Goal: Task Accomplishment & Management: Use online tool/utility

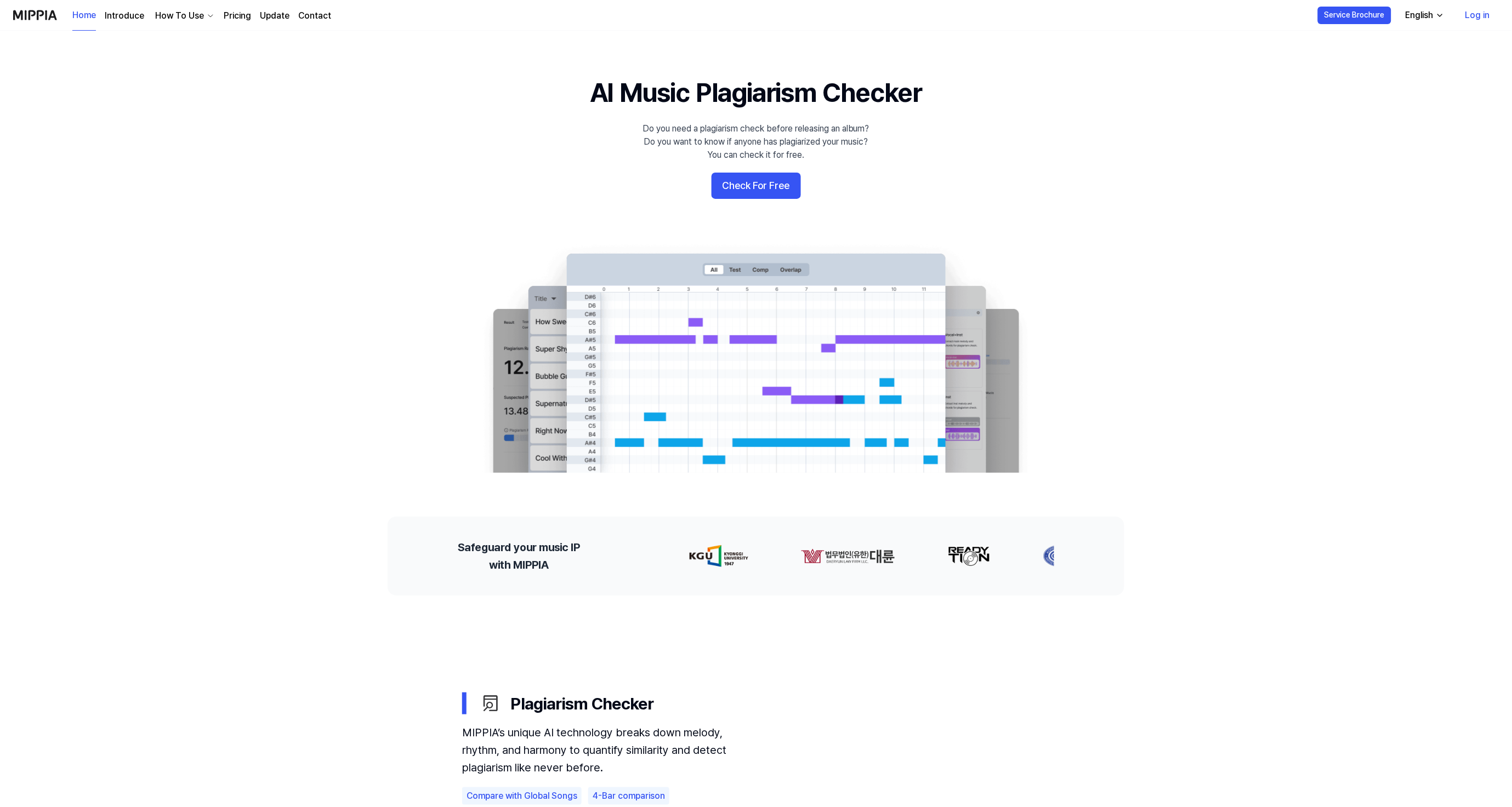
click at [1475, 12] on link "Log in" at bounding box center [1477, 15] width 43 height 31
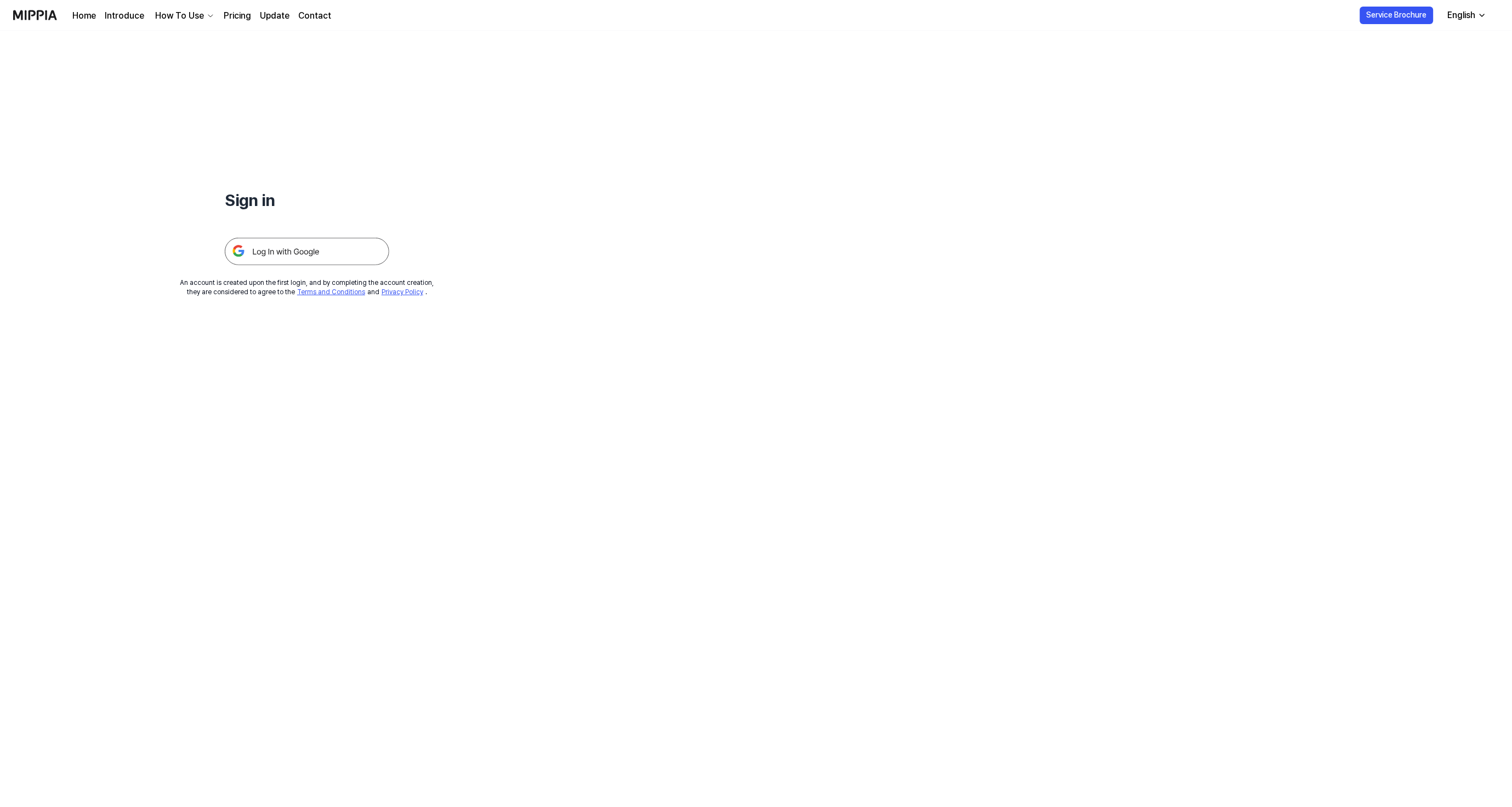
click at [340, 243] on img at bounding box center [307, 251] width 164 height 27
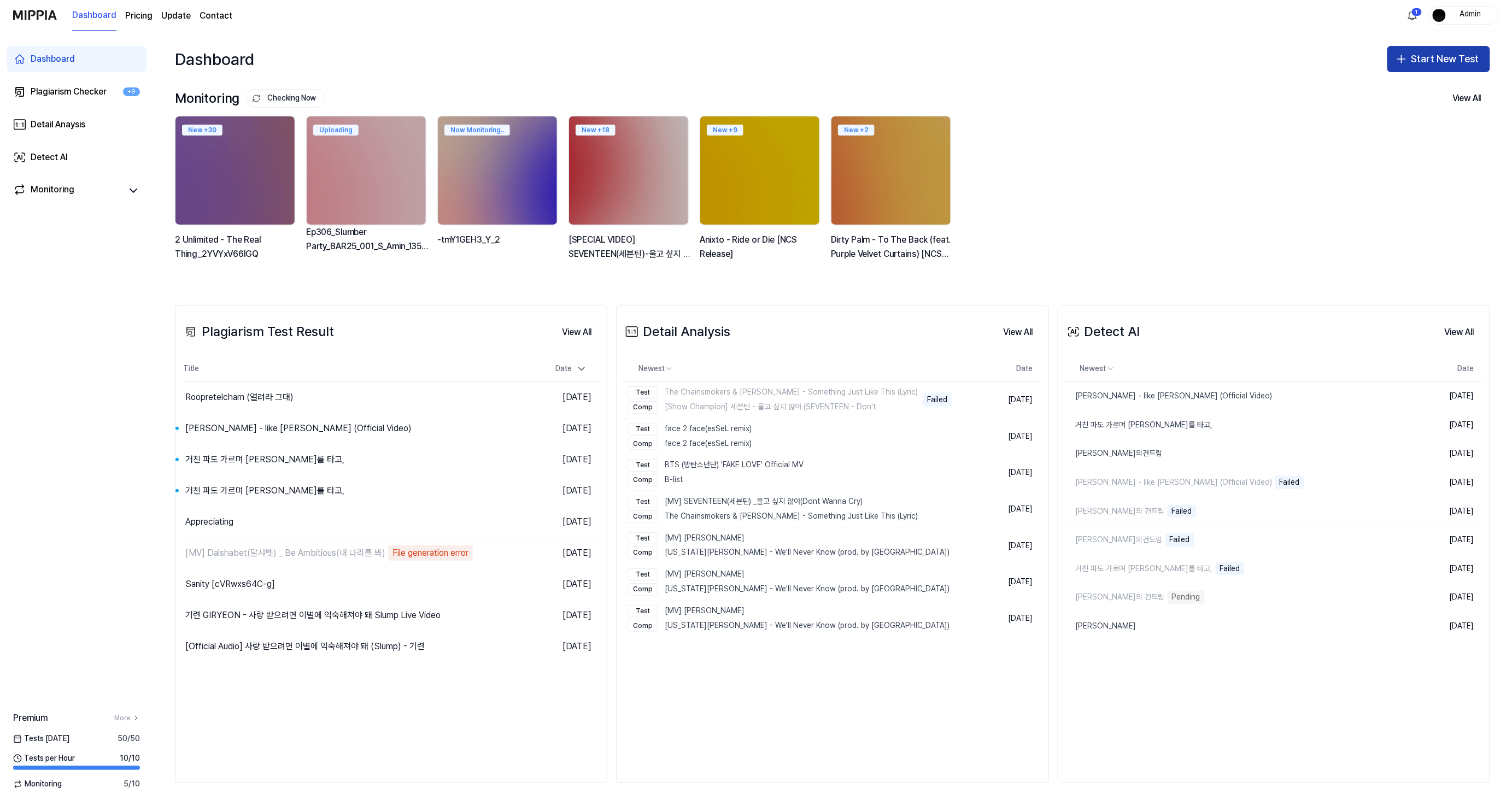
click at [1456, 53] on button "Start New Test" at bounding box center [1439, 59] width 103 height 26
click at [1407, 127] on div "Detect AI" at bounding box center [1404, 128] width 32 height 11
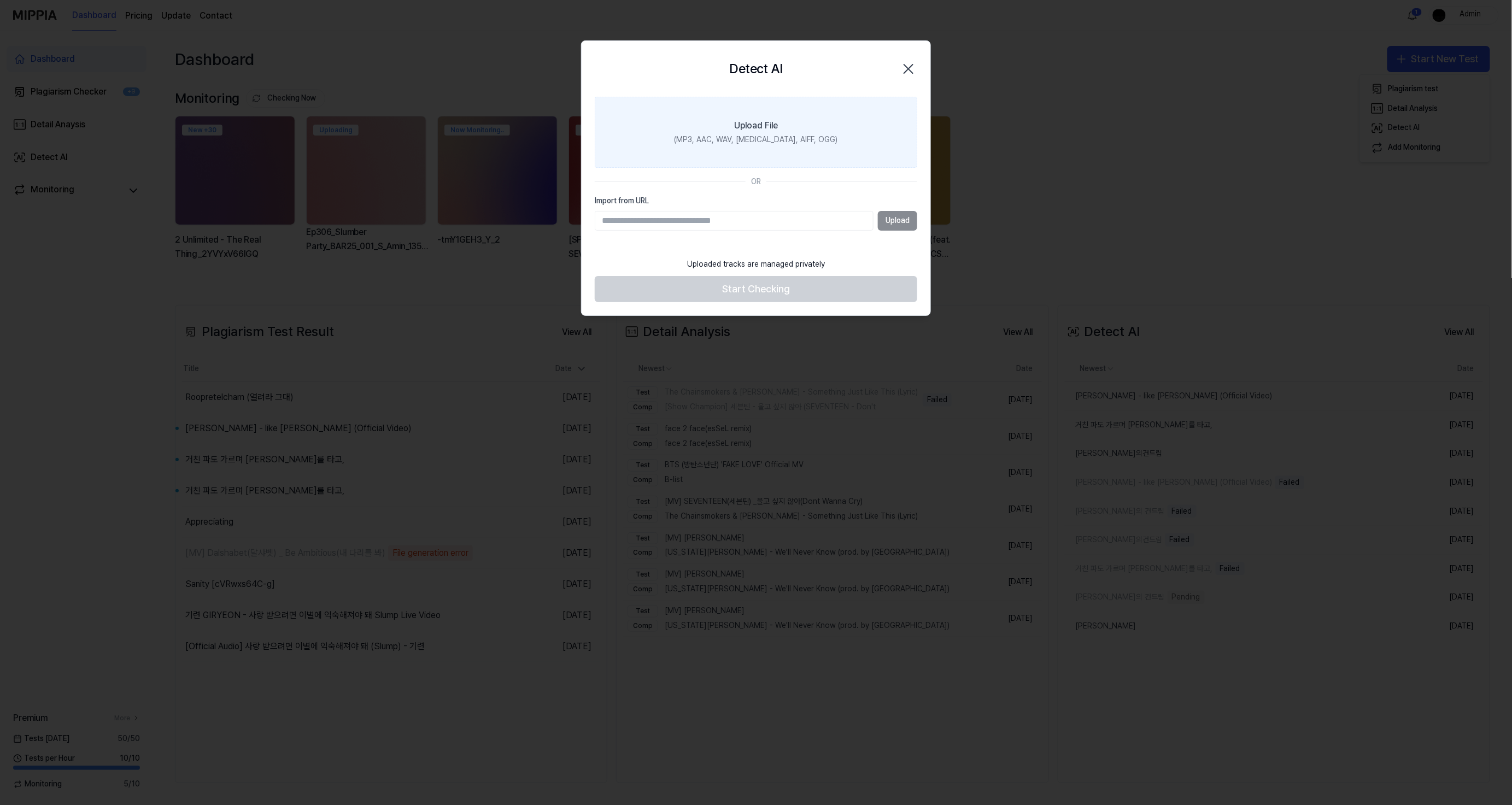
click at [809, 149] on label "Upload File (MP3, AAC, WAV, FLAC, AIFF, OGG)" at bounding box center [756, 132] width 323 height 71
click at [0, 0] on input "Upload File (MP3, AAC, WAV, FLAC, AIFF, OGG)" at bounding box center [0, 0] width 0 height 0
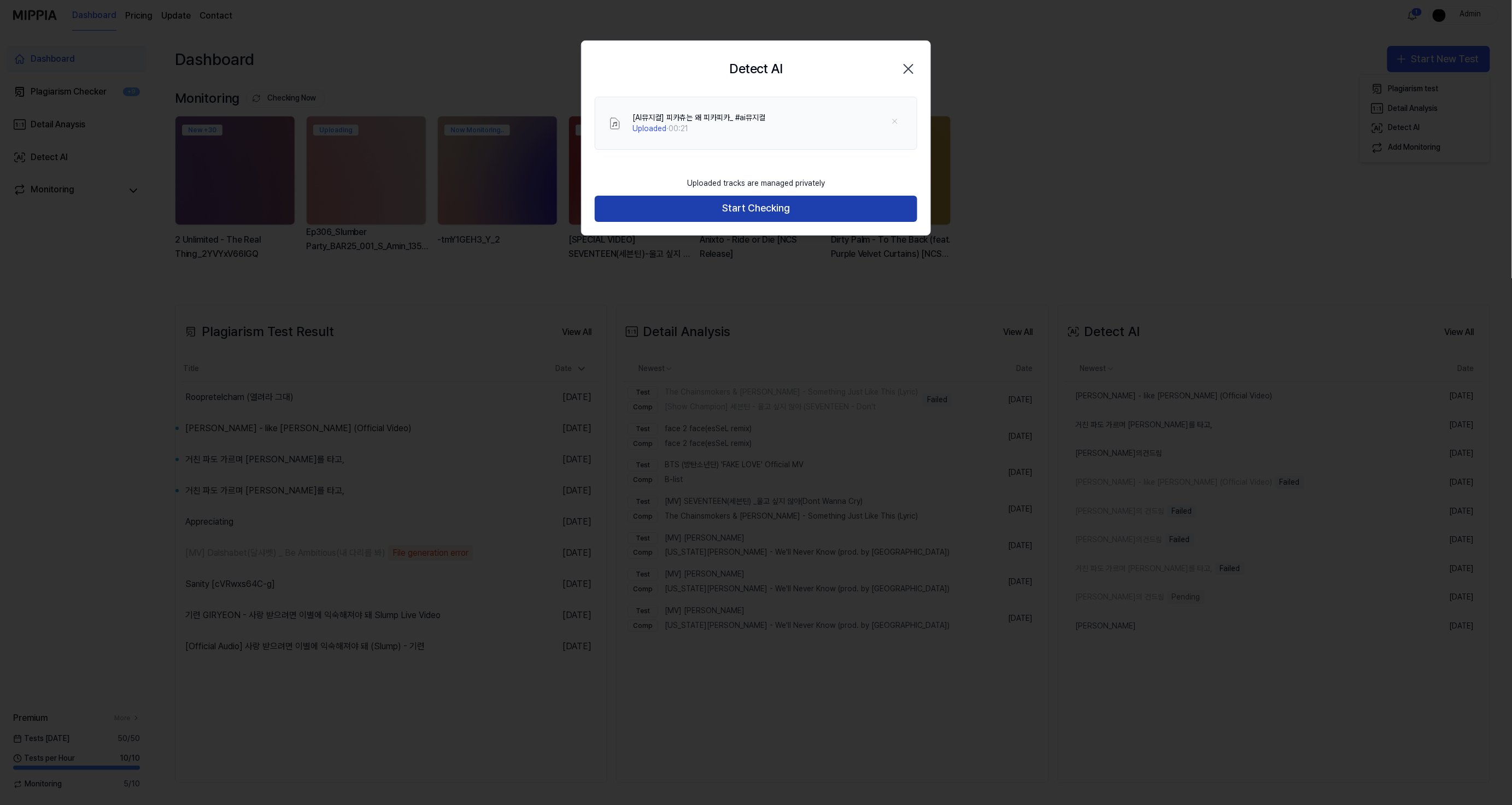
click at [820, 207] on button "Start Checking" at bounding box center [756, 208] width 323 height 26
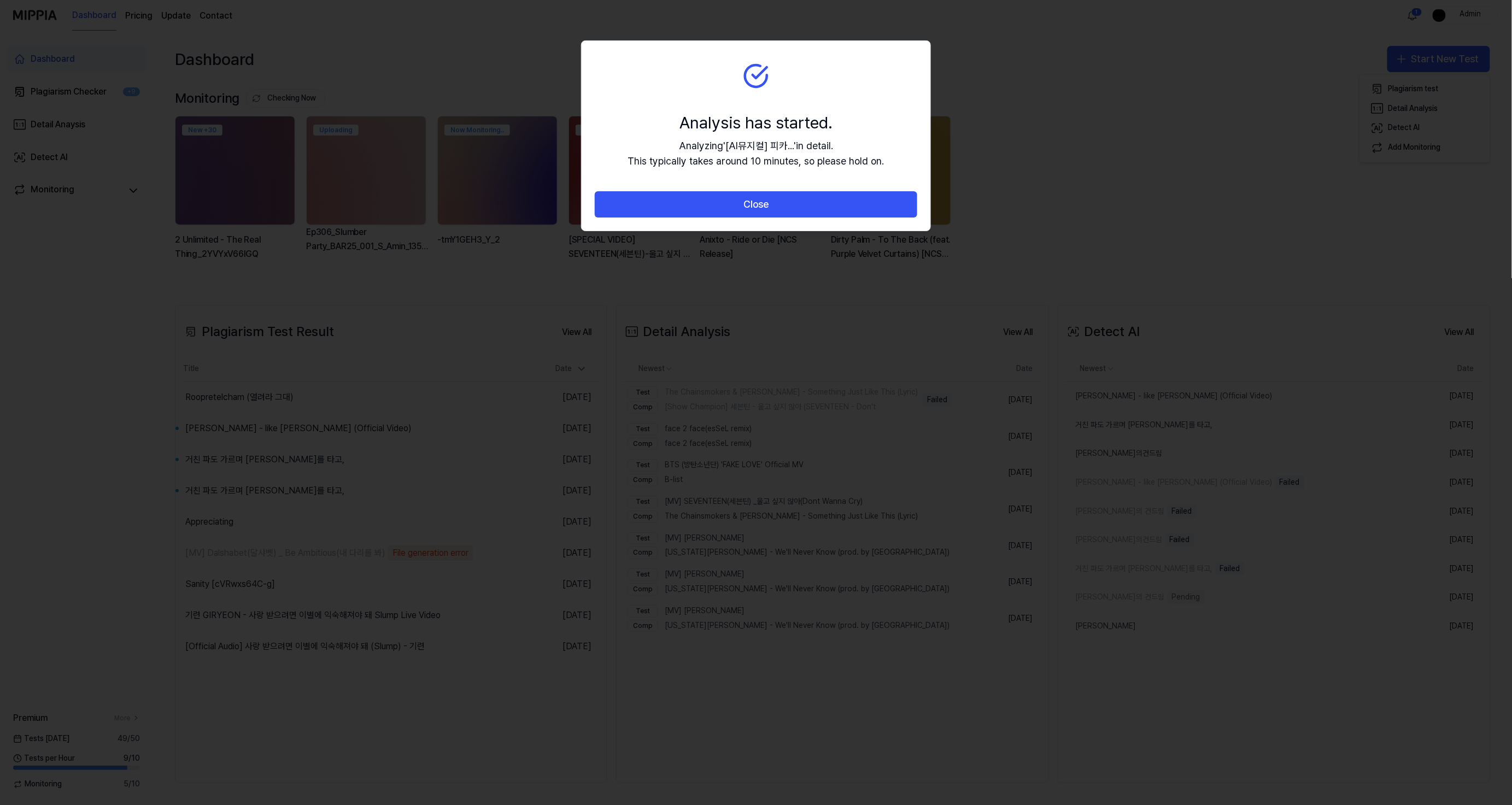
click at [820, 207] on button "Close" at bounding box center [756, 205] width 323 height 26
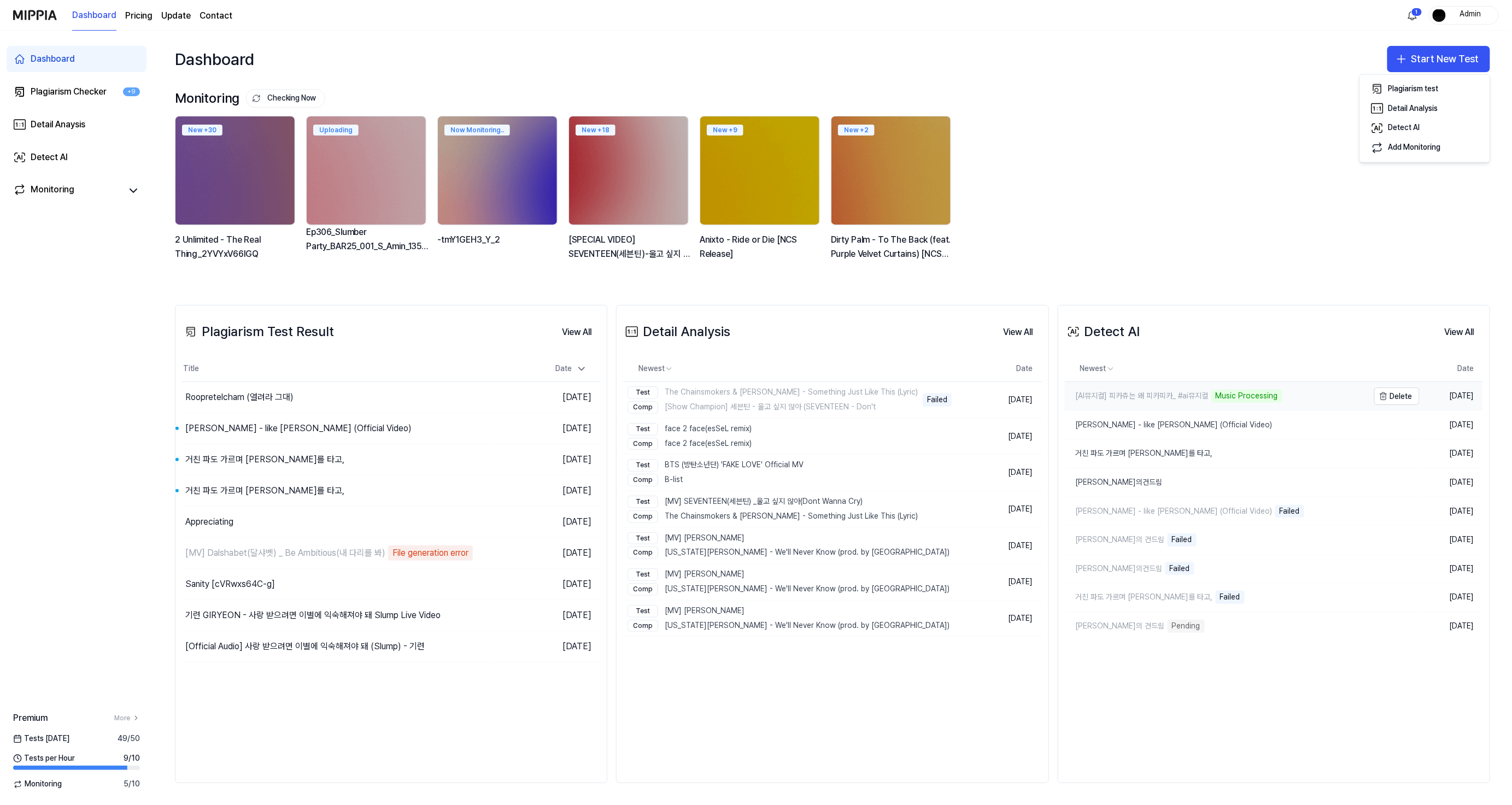
click at [1313, 394] on link "[AI뮤지컬] 피카츄는 왜 피카피카_ #ai뮤지컬 Music Processing" at bounding box center [1217, 396] width 304 height 29
click at [1332, 402] on link "[AI뮤지컬] 피카츄는 왜 피카피카_ #ai뮤지컬 Music Processing" at bounding box center [1217, 396] width 304 height 29
click at [1387, 401] on button "Delete" at bounding box center [1397, 396] width 46 height 18
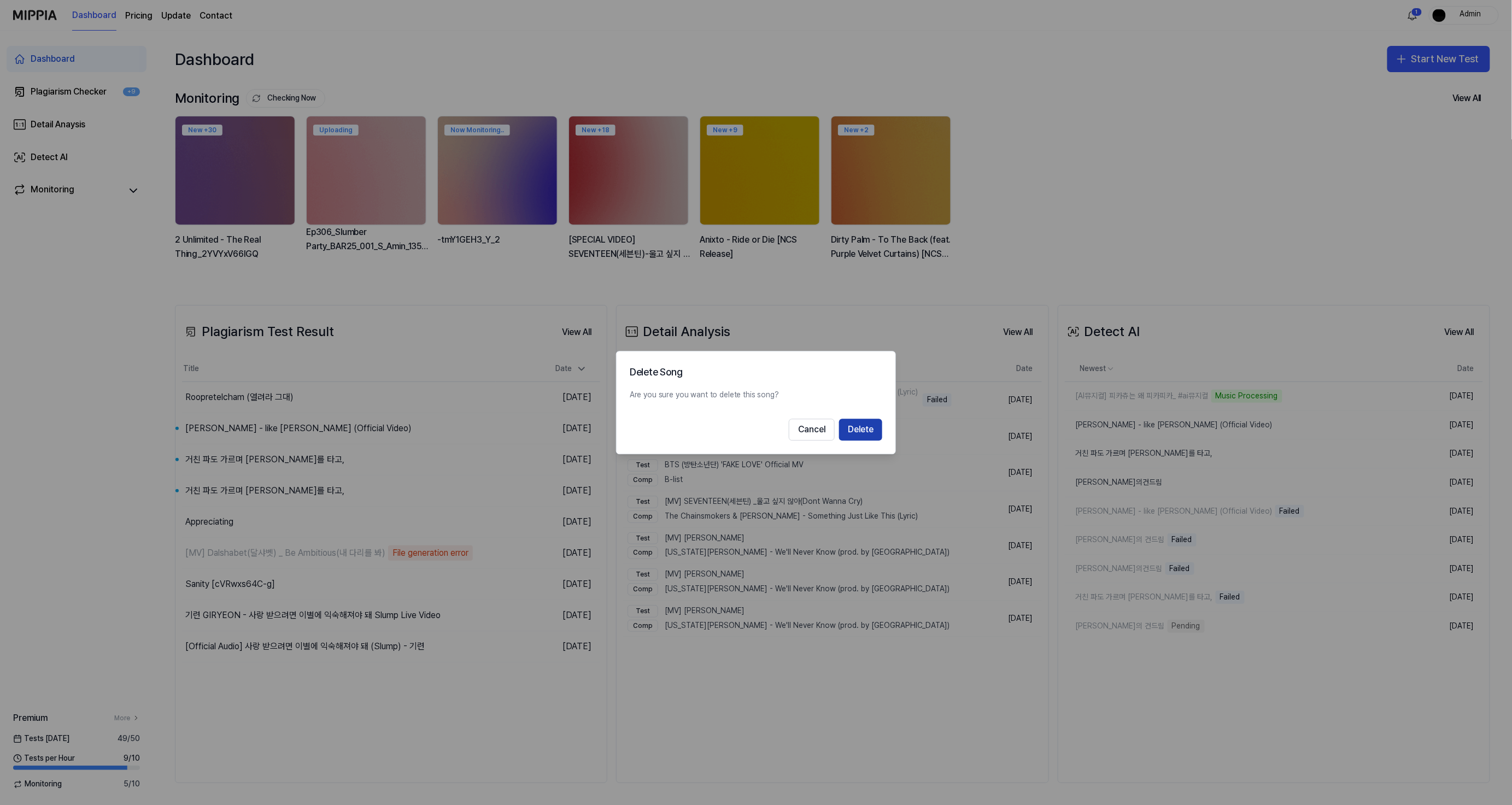
click at [860, 426] on button "Delete" at bounding box center [861, 429] width 43 height 22
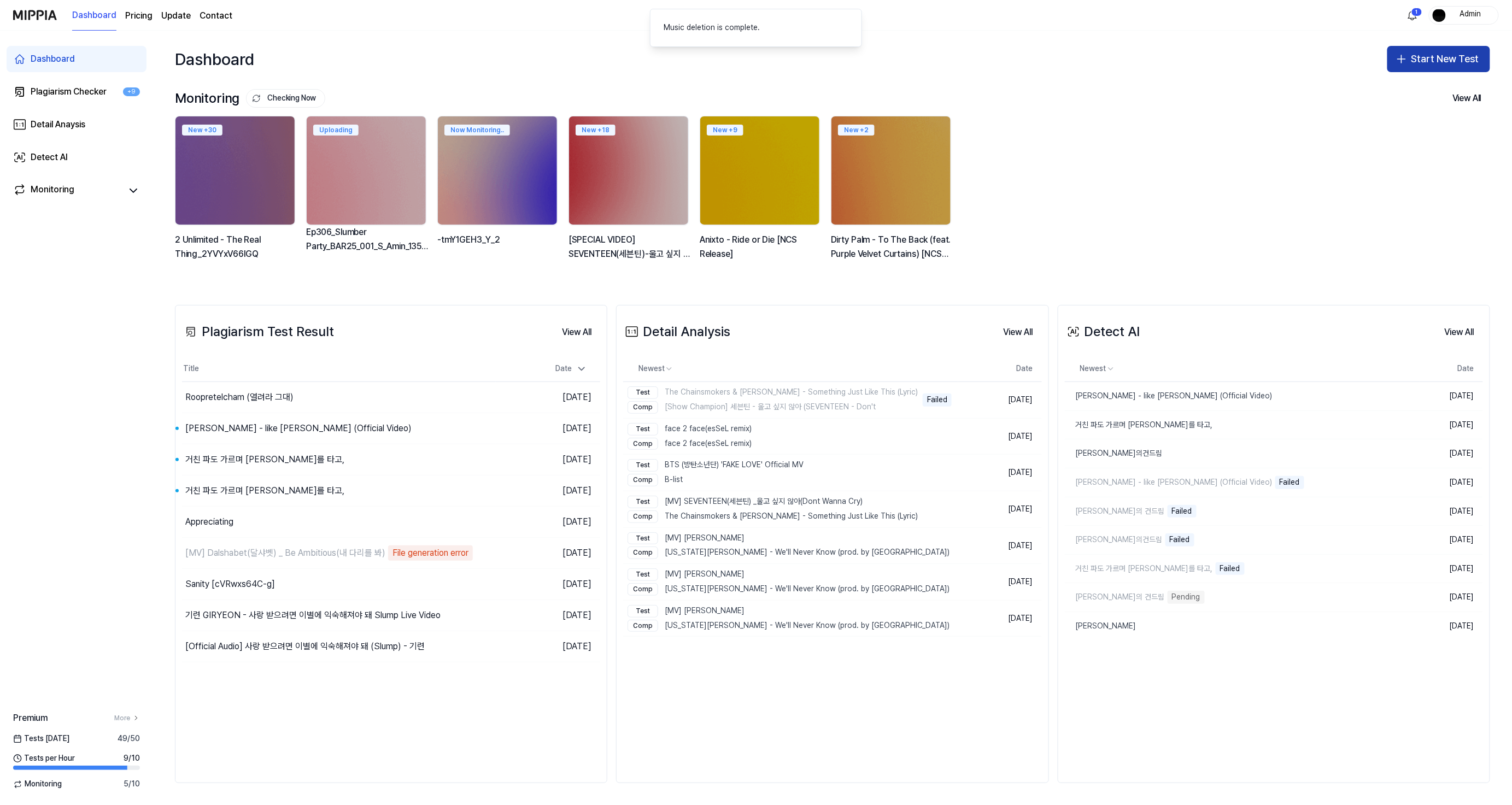
click at [1422, 49] on button "Start New Test" at bounding box center [1439, 59] width 103 height 26
click at [1409, 130] on div "Detect AI" at bounding box center [1404, 128] width 32 height 11
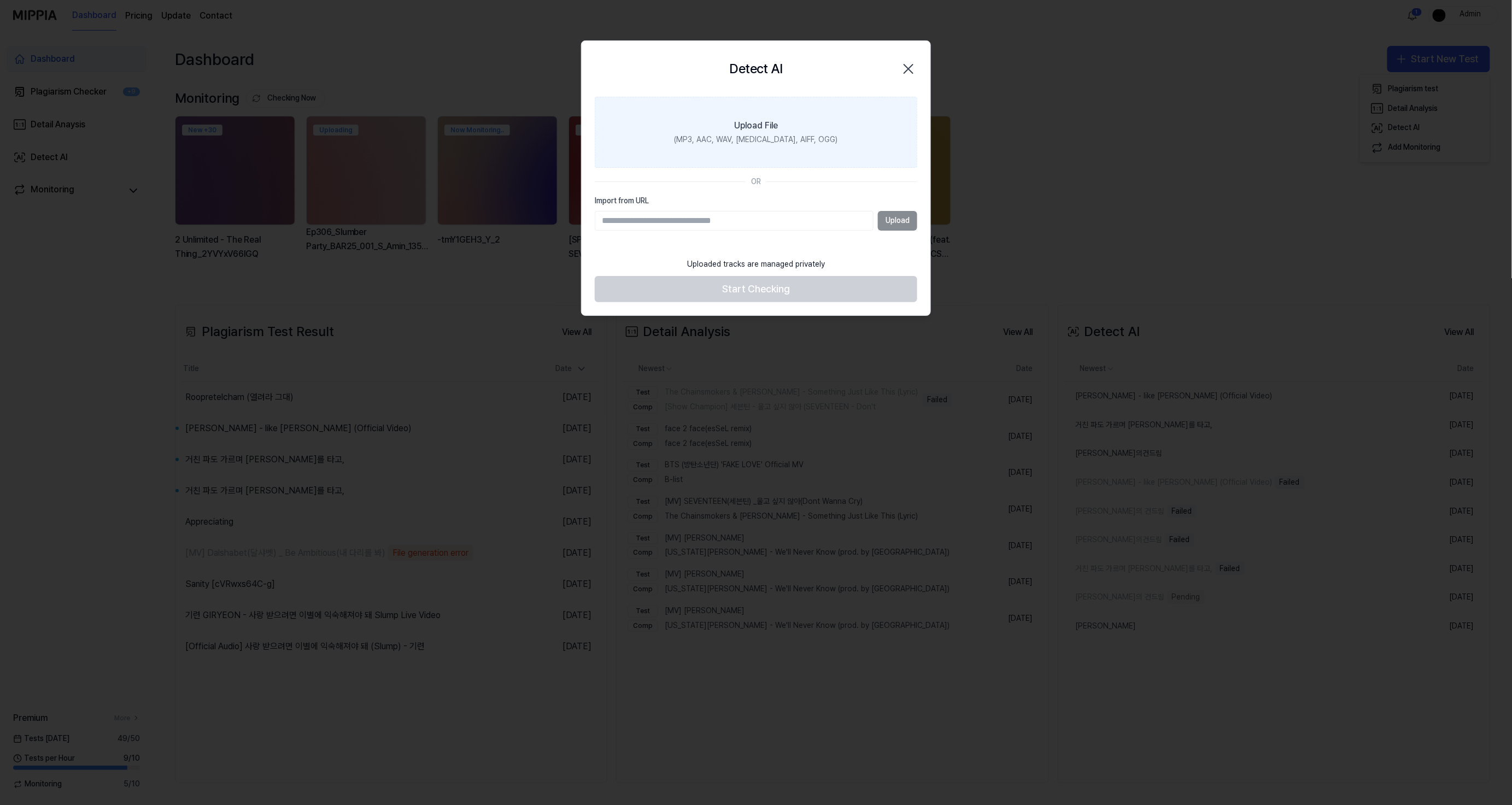
click at [745, 154] on label "Upload File (MP3, AAC, WAV, FLAC, AIFF, OGG)" at bounding box center [756, 132] width 323 height 71
click at [0, 0] on input "Upload File (MP3, AAC, WAV, FLAC, AIFF, OGG)" at bounding box center [0, 0] width 0 height 0
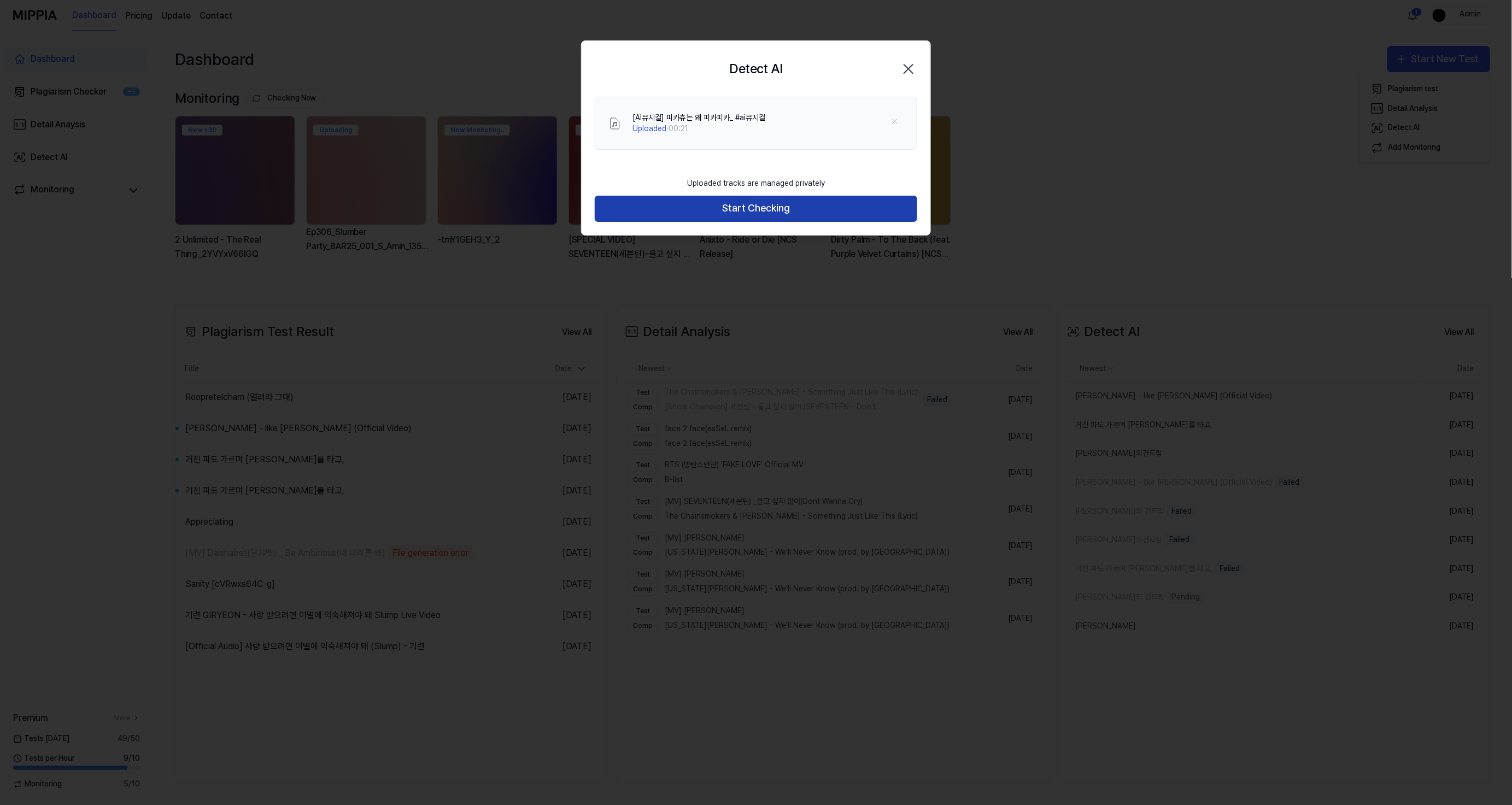
click at [827, 209] on button "Start Checking" at bounding box center [756, 208] width 323 height 26
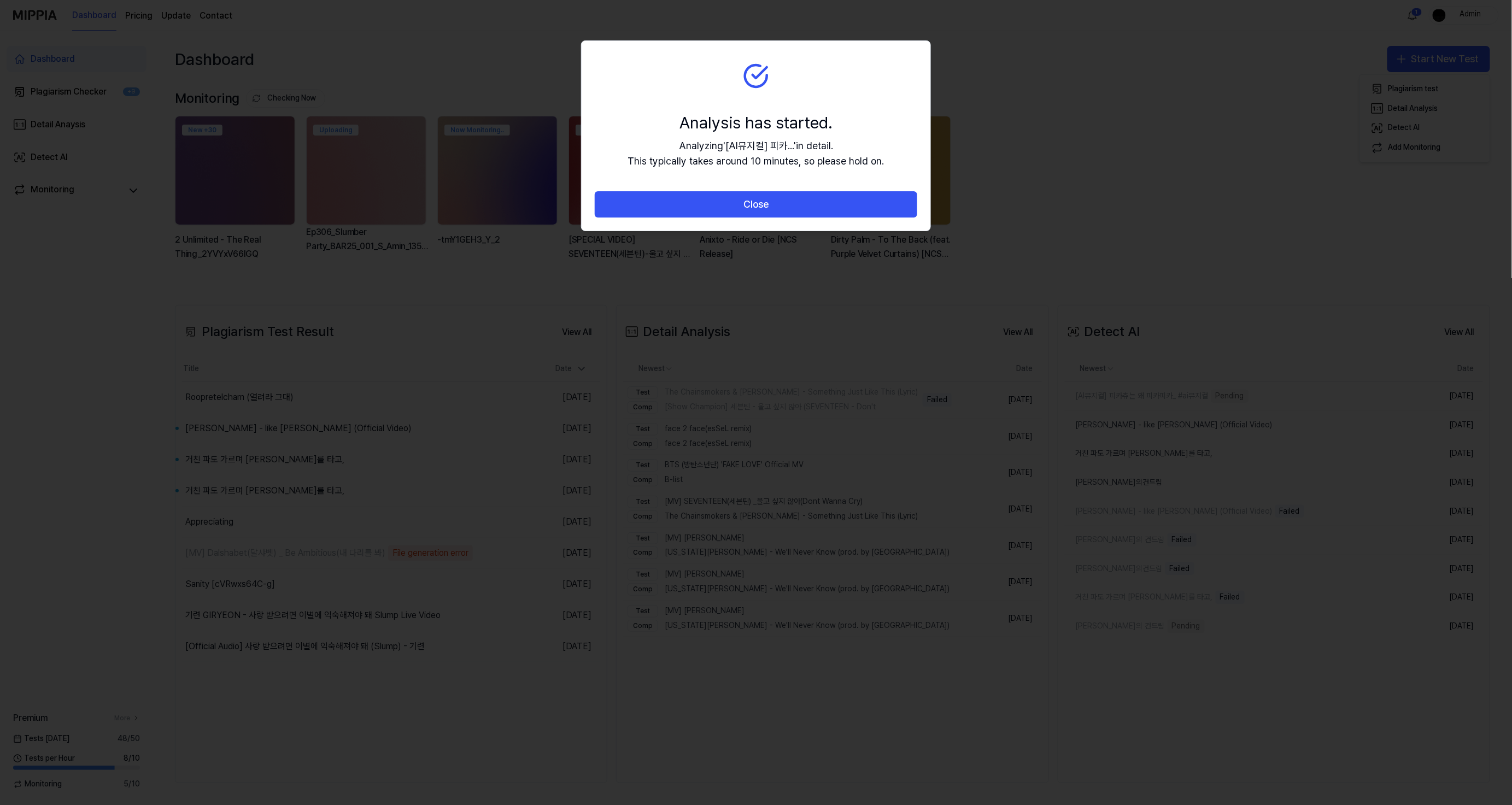
click at [827, 209] on button "Close" at bounding box center [756, 205] width 323 height 26
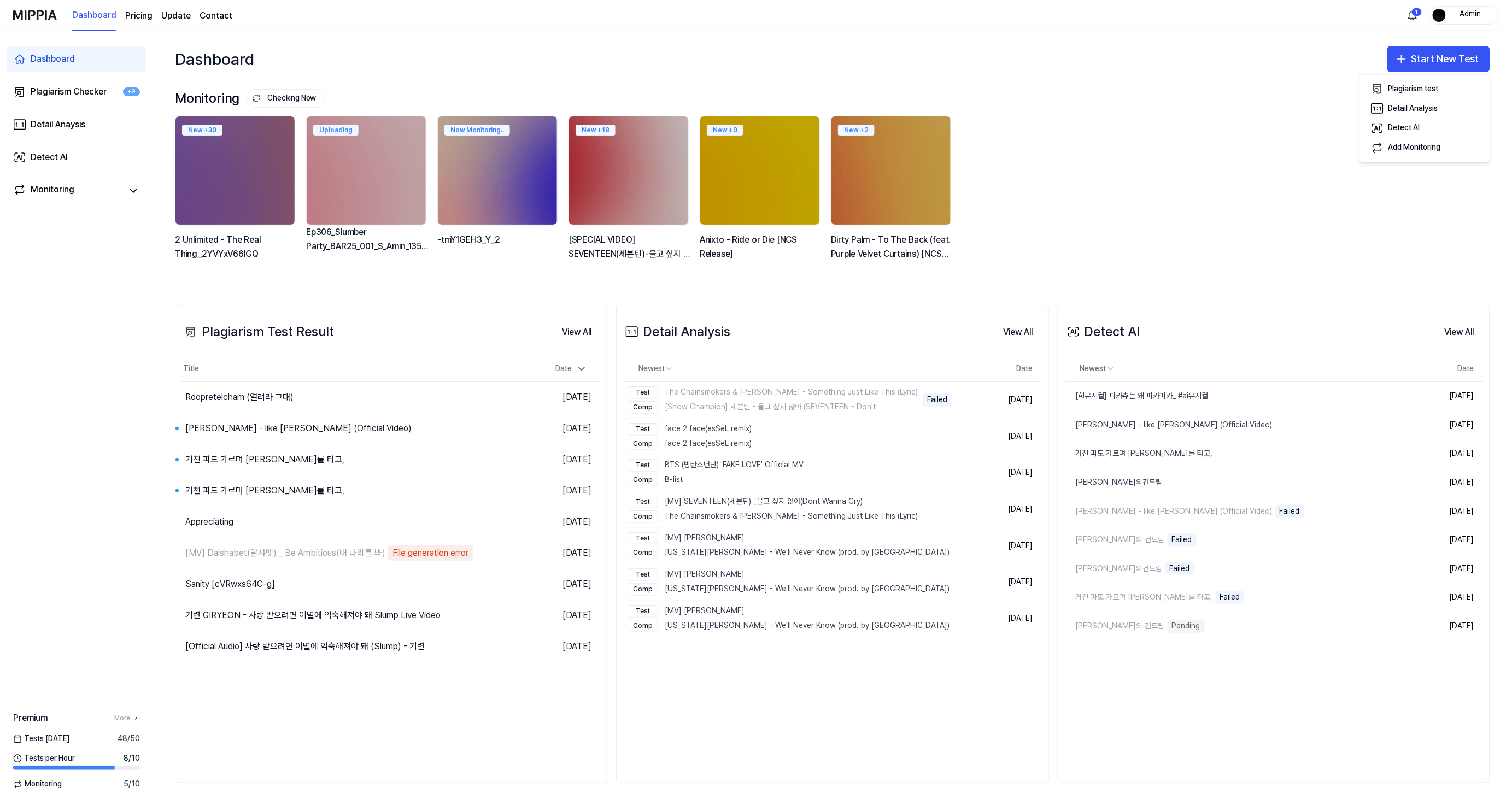
click at [1080, 174] on div "New + 30 2 Unlimited - The Real Thing_2YVYxV66lGQ Uploading Ep306_Slumber Party…" at bounding box center [823, 194] width 1315 height 156
click at [1439, 64] on button "Start New Test" at bounding box center [1439, 59] width 103 height 26
click at [1398, 128] on div "Detect AI" at bounding box center [1404, 128] width 32 height 11
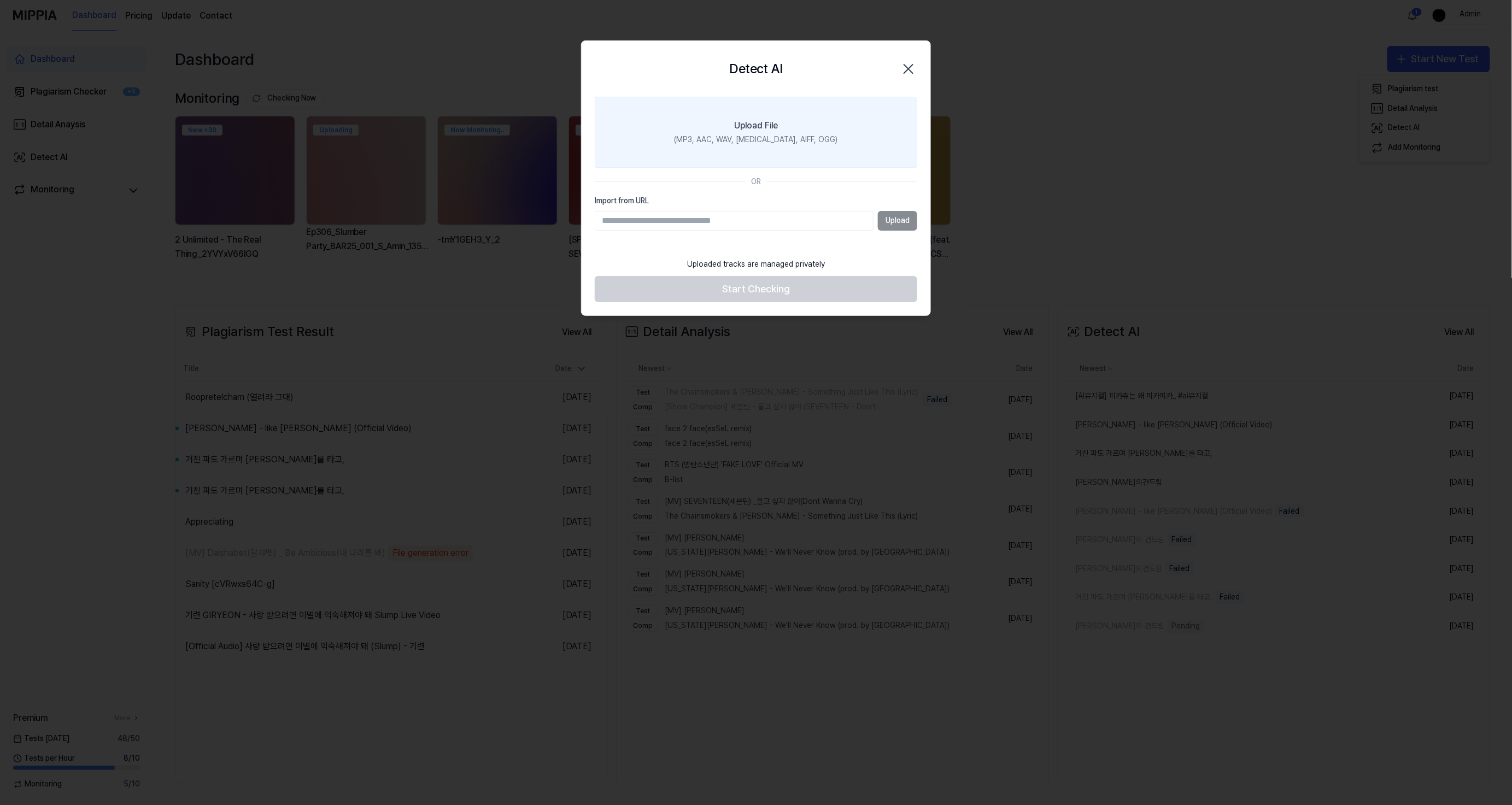
click at [797, 120] on label "Upload File (MP3, AAC, WAV, FLAC, AIFF, OGG)" at bounding box center [756, 132] width 323 height 71
click at [0, 0] on input "Upload File (MP3, AAC, WAV, FLAC, AIFF, OGG)" at bounding box center [0, 0] width 0 height 0
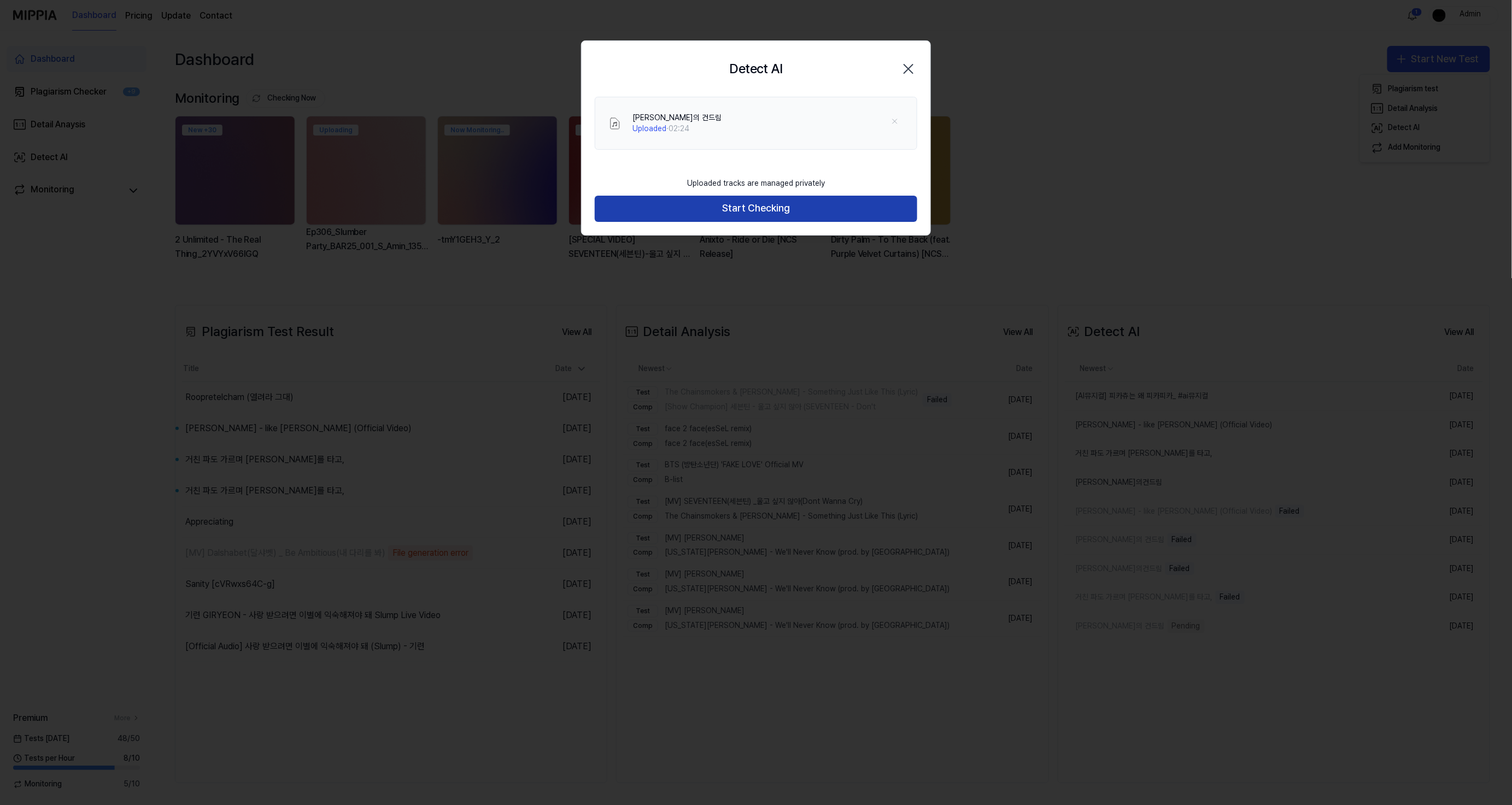
click at [848, 208] on button "Start Checking" at bounding box center [756, 208] width 323 height 26
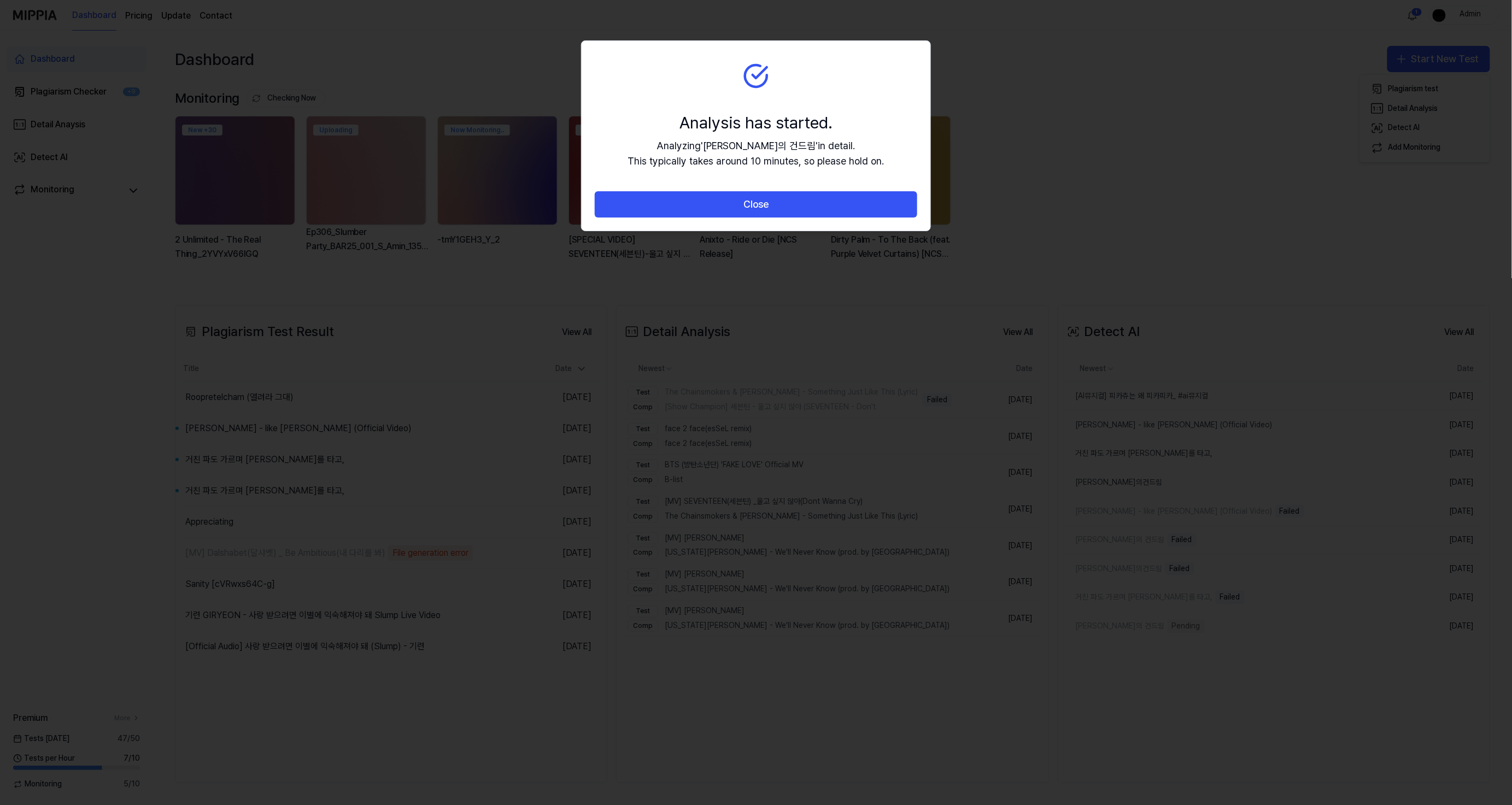
click at [848, 208] on button "Close" at bounding box center [756, 205] width 323 height 26
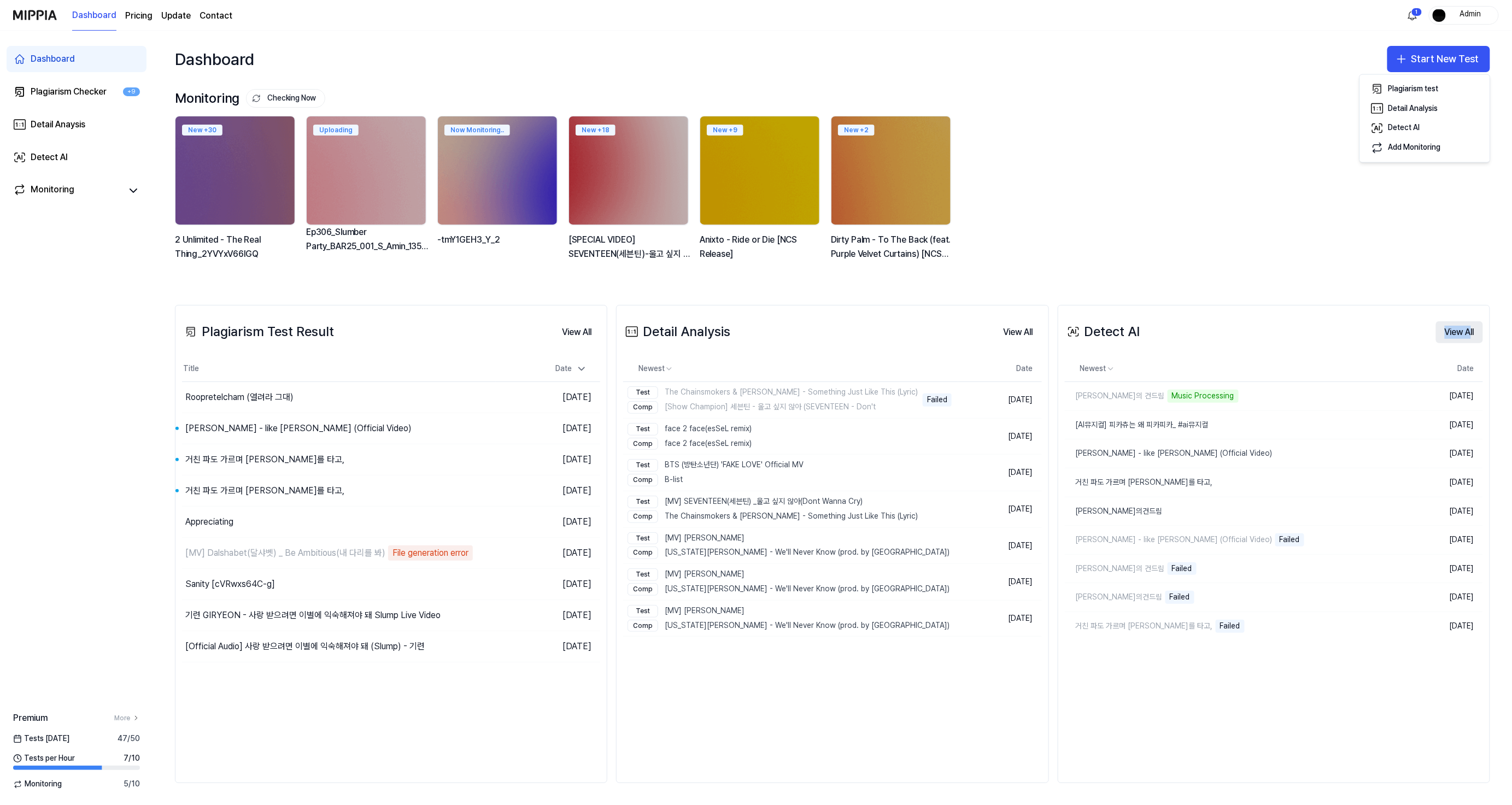
drag, startPoint x: 1469, startPoint y: 318, endPoint x: 1468, endPoint y: 337, distance: 19.0
click at [1469, 330] on div "Detect AI View All" at bounding box center [1274, 332] width 419 height 31
click at [1468, 337] on button "View All" at bounding box center [1459, 332] width 47 height 22
